Goal: Check status: Check status

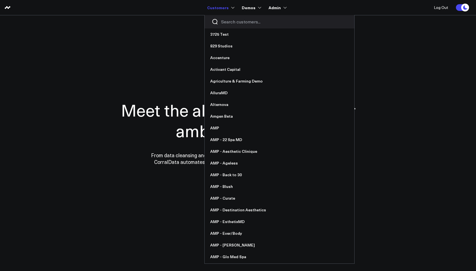
click at [216, 8] on link "Customers" at bounding box center [220, 8] width 26 height 10
click at [223, 25] on div at bounding box center [279, 21] width 150 height 13
click at [224, 24] on input "Search customers input" at bounding box center [284, 22] width 126 height 6
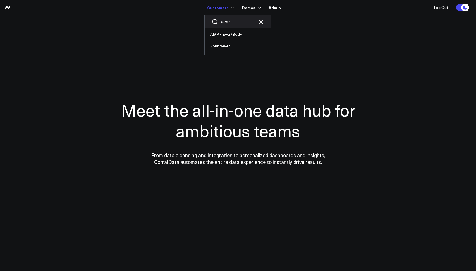
click at [226, 25] on input "ever" at bounding box center [237, 22] width 33 height 6
type input "org"
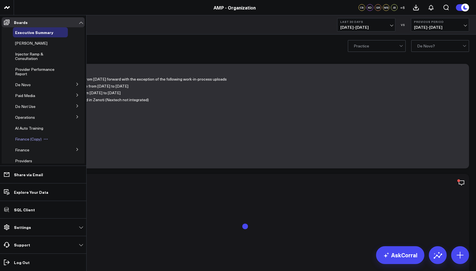
scroll to position [9, 0]
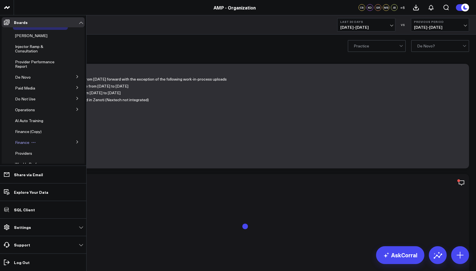
click at [20, 144] on span "Finance" at bounding box center [22, 142] width 14 height 5
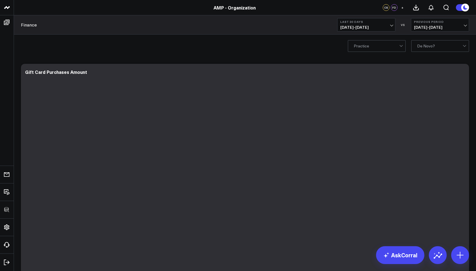
click at [353, 26] on span "08/01/25 - 08/30/25" at bounding box center [366, 27] width 52 height 4
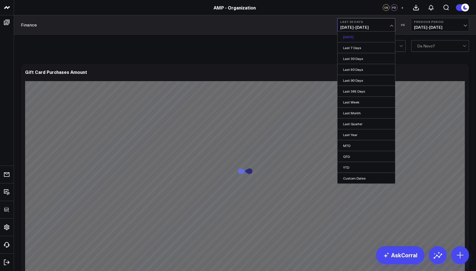
click at [354, 38] on link "[DATE]" at bounding box center [365, 37] width 57 height 11
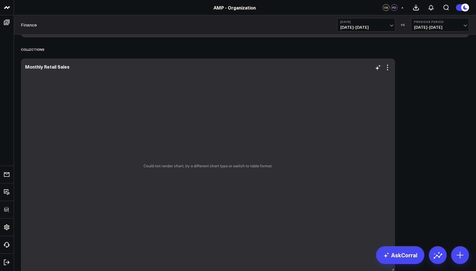
scroll to position [180, 0]
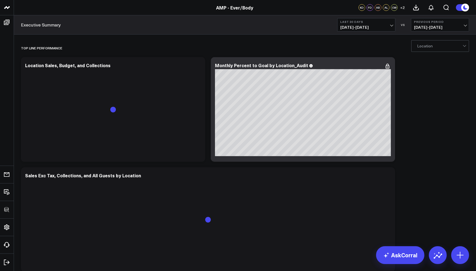
click at [353, 18] on button "Last 30 Days 08/01/25 - 08/30/25" at bounding box center [366, 24] width 58 height 13
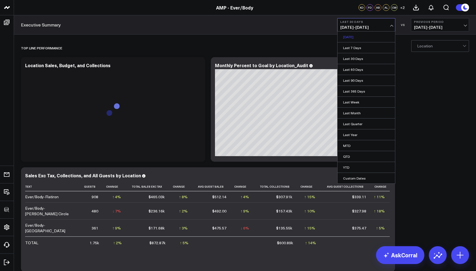
click at [355, 35] on link "Yesterday" at bounding box center [365, 37] width 57 height 11
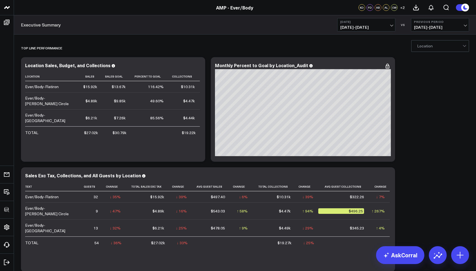
click at [374, 27] on span "08/30/25 - 08/30/25" at bounding box center [366, 27] width 52 height 4
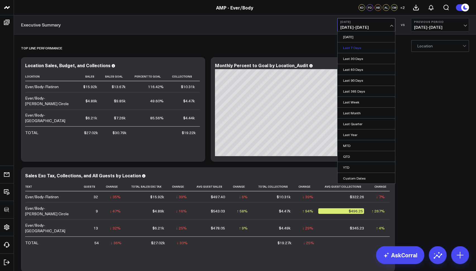
click at [350, 50] on link "Last 7 Days" at bounding box center [365, 47] width 57 height 11
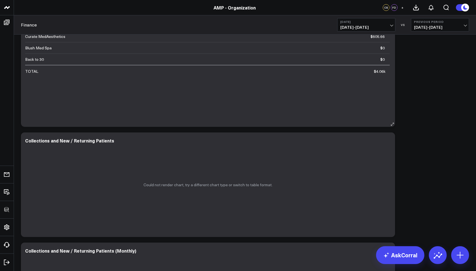
scroll to position [538, 0]
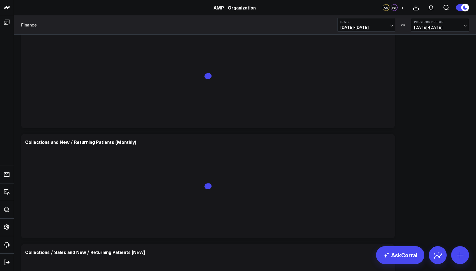
scroll to position [491, 0]
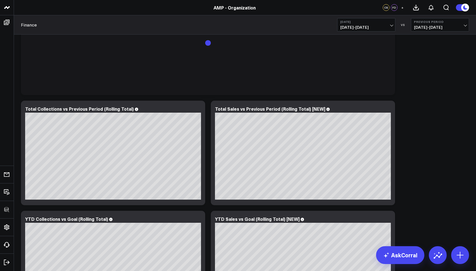
scroll to position [810, 0]
